Goal: Task Accomplishment & Management: Complete application form

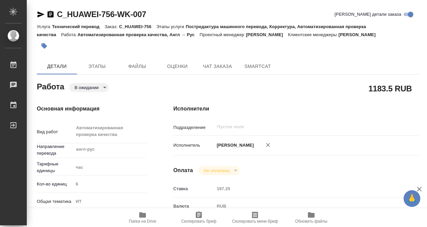
scroll to position [364, 0]
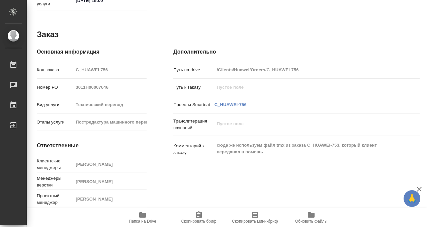
click at [144, 213] on icon "button" at bounding box center [142, 214] width 7 height 5
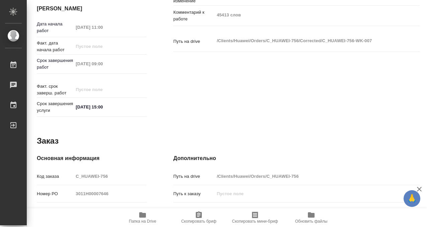
scroll to position [0, 0]
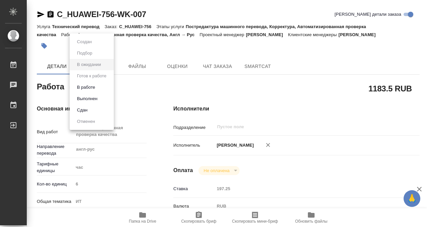
click at [85, 88] on body "🙏 .cls-1 fill:#fff; AWATERA Kobzeva Elizaveta Работы 0 Чаты График Выйти C_HUAW…" at bounding box center [213, 113] width 427 height 227
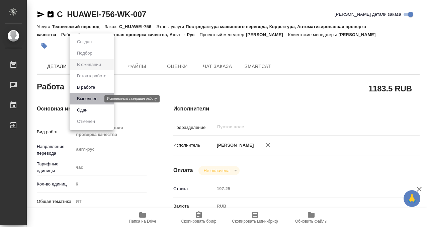
click at [84, 99] on button "Выполнен" at bounding box center [87, 98] width 24 height 7
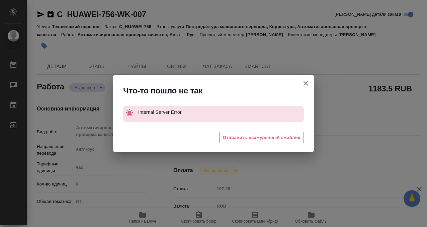
type textarea "x"
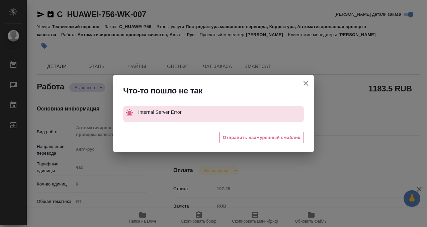
type textarea "x"
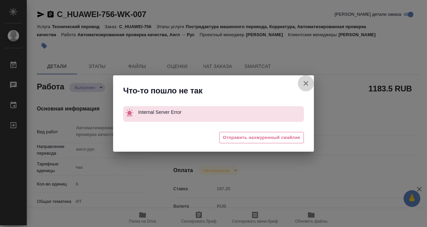
click at [306, 79] on icon "button" at bounding box center [306, 83] width 8 height 8
type textarea "x"
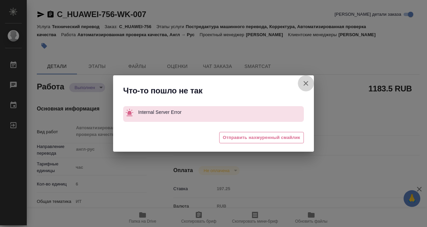
type textarea "x"
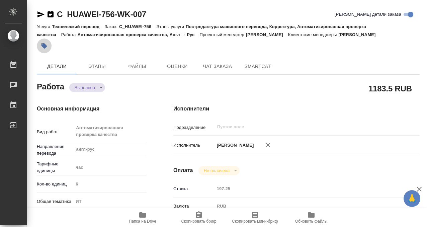
click at [44, 44] on icon "button" at bounding box center [44, 46] width 6 height 6
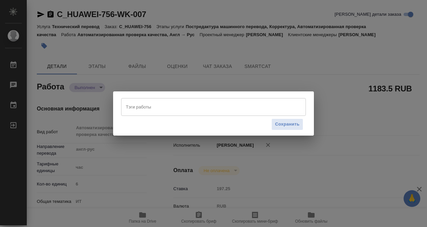
click at [177, 106] on input "Тэги работы" at bounding box center [207, 106] width 166 height 11
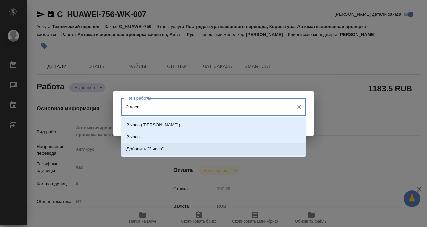
type input "2 часа"
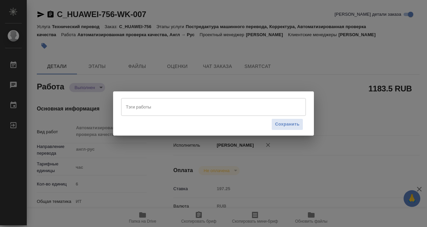
click at [315, 183] on div "Тэги работы Тэги работы Сохранить" at bounding box center [213, 113] width 427 height 227
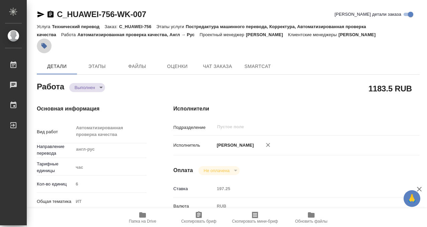
click at [47, 44] on icon "button" at bounding box center [44, 45] width 7 height 7
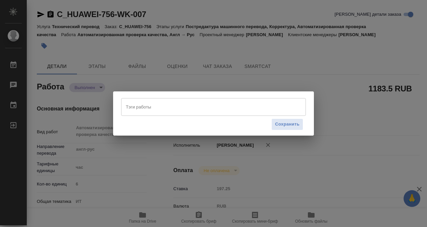
click at [166, 106] on input "Тэги работы" at bounding box center [207, 106] width 166 height 11
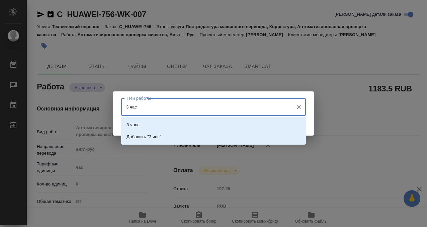
type input "3 часа"
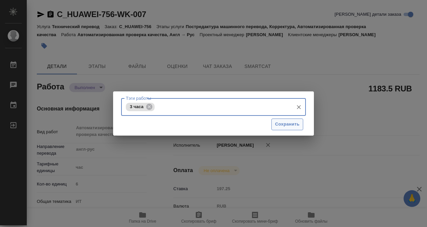
click at [284, 120] on button "Сохранить" at bounding box center [287, 124] width 32 height 12
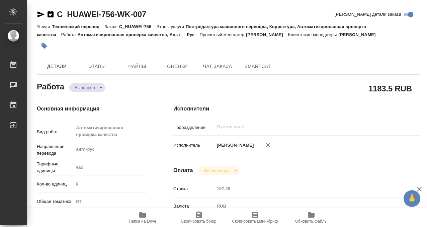
type input "completed"
type textarea "Автоматизированная проверка качества"
type textarea "x"
type input "англ-рус"
type input "5a8b1489cc6b4906c91bfd93"
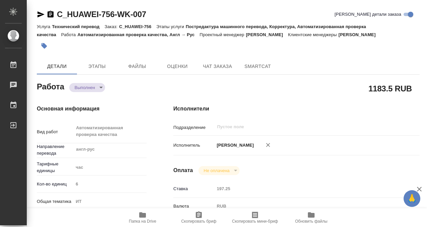
type input "6"
type input "it"
type input "5a8b8b956a9677013d343e51"
type input "05.09.2025 11:00"
type input "08.09.2025 09:00"
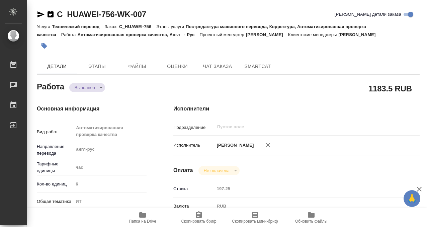
type input "04.09.2025 19:35"
type input "10.09.2025 15:00"
type input "notPayed"
type input "197.25"
type input "RUB"
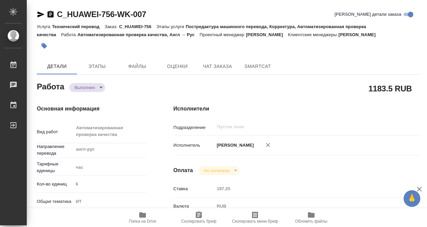
type input "[PERSON_NAME]"
type textarea "45413 слов"
type textarea "x"
type textarea "/Clients/Huawei/Orders/C_HUAWEI-756/Corrected/C_HUAWEI-756-WK-007"
type textarea "x"
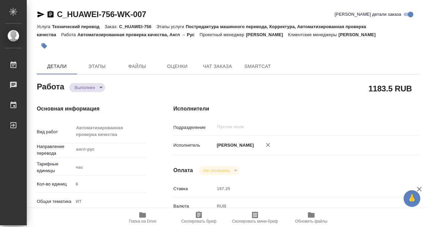
type input "C_HUAWEI-756"
type input "3011H00007646"
type input "Технический перевод"
type input "Постредактура машинного перевода, Корректура, Автоматизированная проверка качес…"
type input "[PERSON_NAME]"
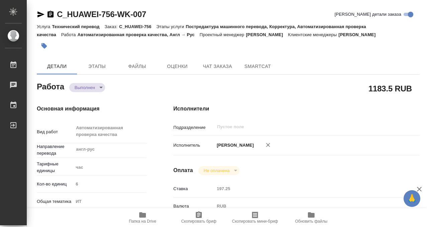
type input "Петрова Валерия"
type input "/Clients/Huawei/Orders/C_HUAWEI-756"
type textarea "x"
type textarea "сюда же используем файл tmx из заказа C_HUAWEI-753, который клиент передавал в …"
type textarea "x"
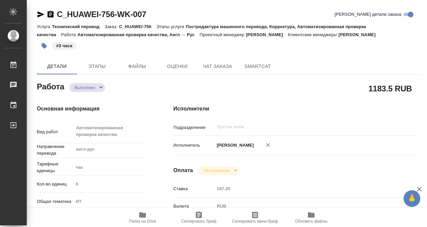
type textarea "x"
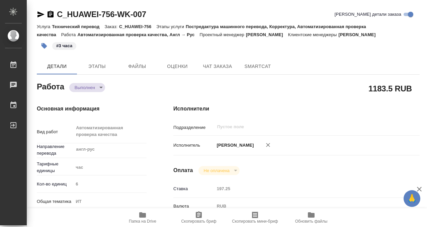
type textarea "x"
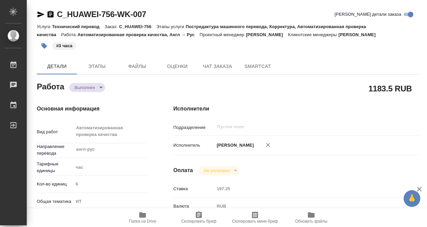
click at [92, 87] on body "🙏 .cls-1 fill:#fff; AWATERA Kobzeva Elizaveta Работы 0 Чаты График Выйти C_HUAW…" at bounding box center [213, 113] width 427 height 227
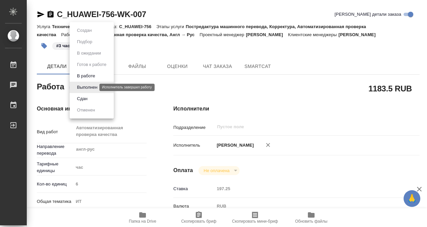
type textarea "x"
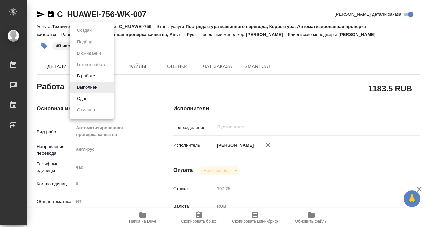
click at [179, 48] on div at bounding box center [213, 113] width 427 height 227
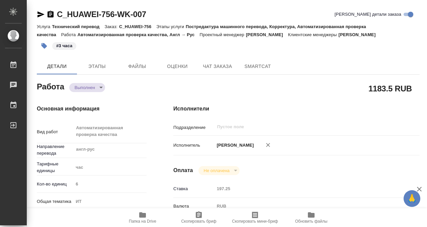
click at [50, 13] on icon "button" at bounding box center [50, 14] width 8 height 8
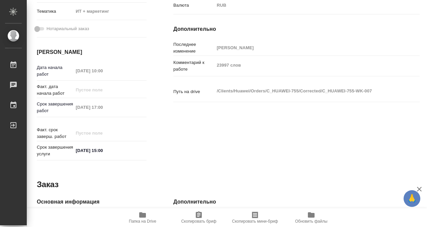
scroll to position [208, 0]
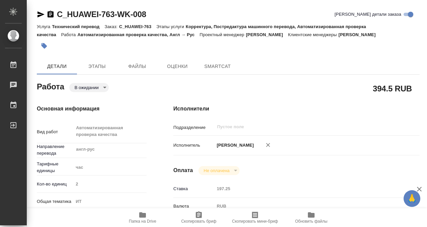
type textarea "x"
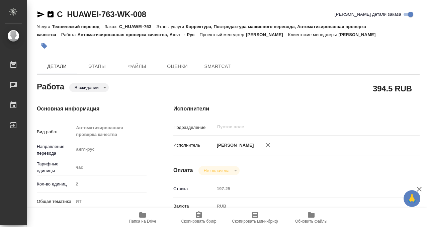
type textarea "x"
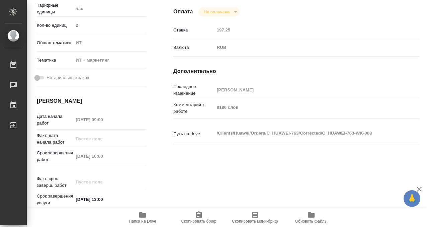
type textarea "x"
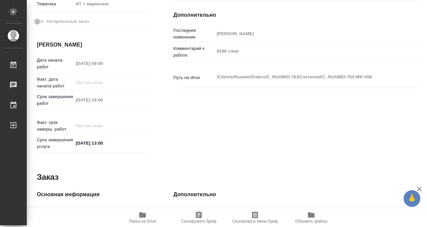
scroll to position [232, 0]
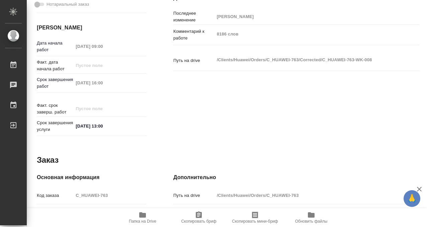
type textarea "x"
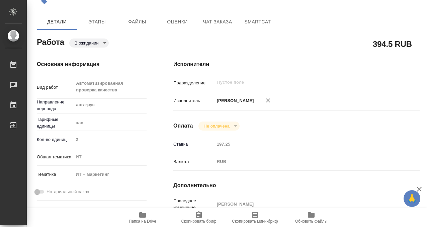
scroll to position [0, 0]
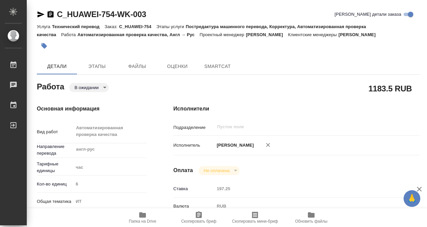
type textarea "x"
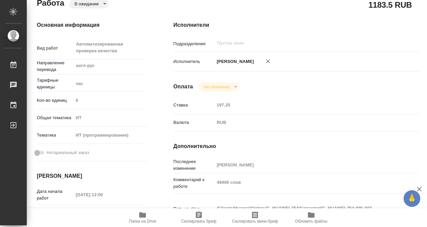
type textarea "x"
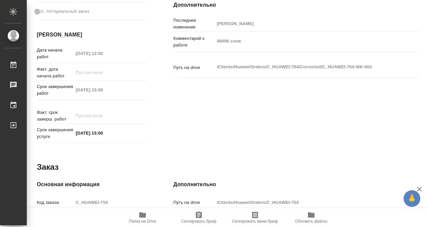
type textarea "x"
